Goal: Task Accomplishment & Management: Use online tool/utility

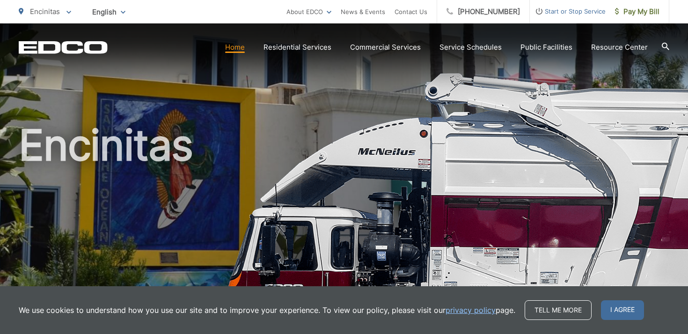
click at [429, 131] on h1 "Encinitas" at bounding box center [344, 270] width 650 height 296
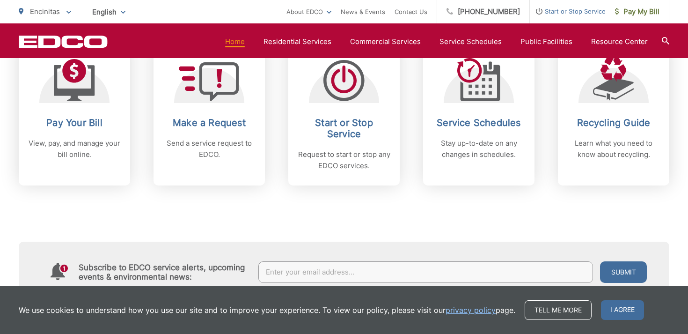
scroll to position [417, 0]
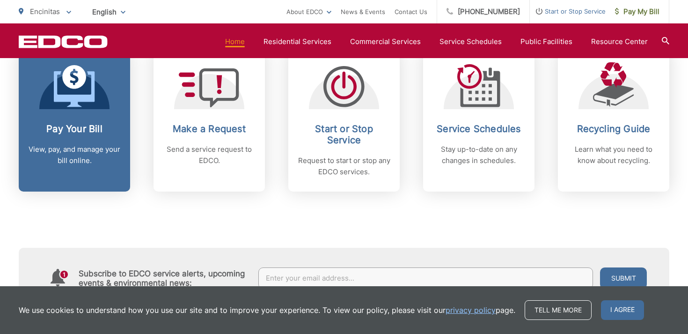
click at [51, 96] on div at bounding box center [74, 85] width 70 height 47
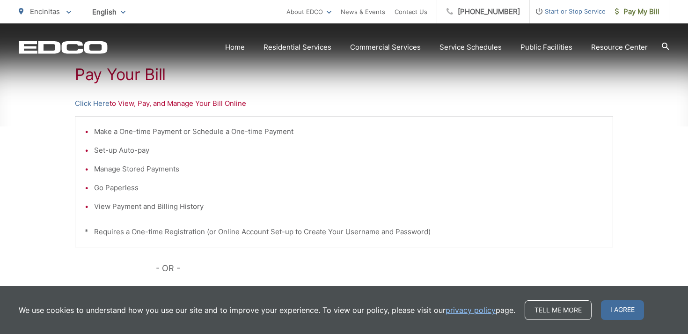
scroll to position [190, 0]
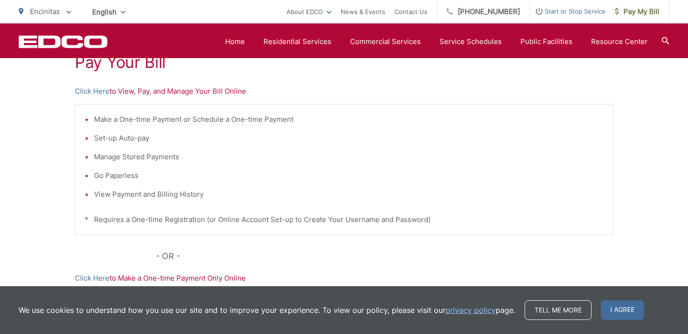
click at [129, 89] on p "Click Here to View, Pay, and Manage Your Bill Online" at bounding box center [344, 91] width 538 height 11
click at [109, 89] on p "Click Here to View, Pay, and Manage Your Bill Online" at bounding box center [344, 91] width 538 height 11
click at [101, 91] on link "Click Here" at bounding box center [92, 91] width 35 height 11
